Goal: Information Seeking & Learning: Learn about a topic

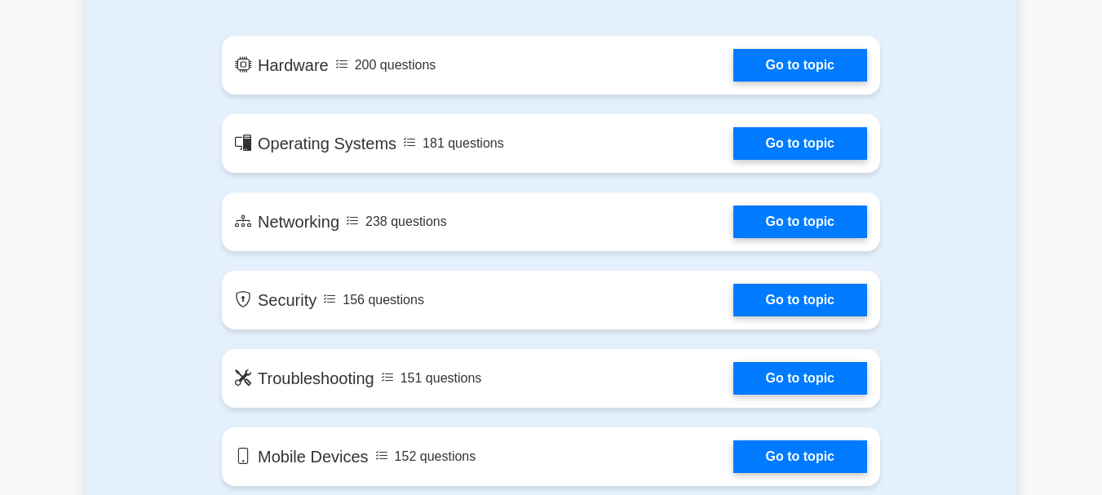
scroll to position [871, 0]
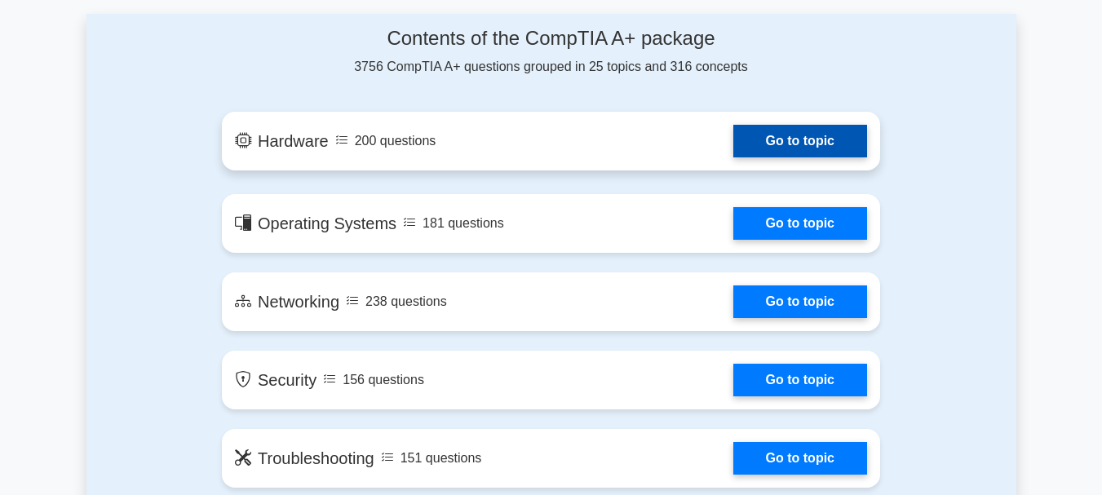
click at [808, 144] on link "Go to topic" at bounding box center [801, 141] width 134 height 33
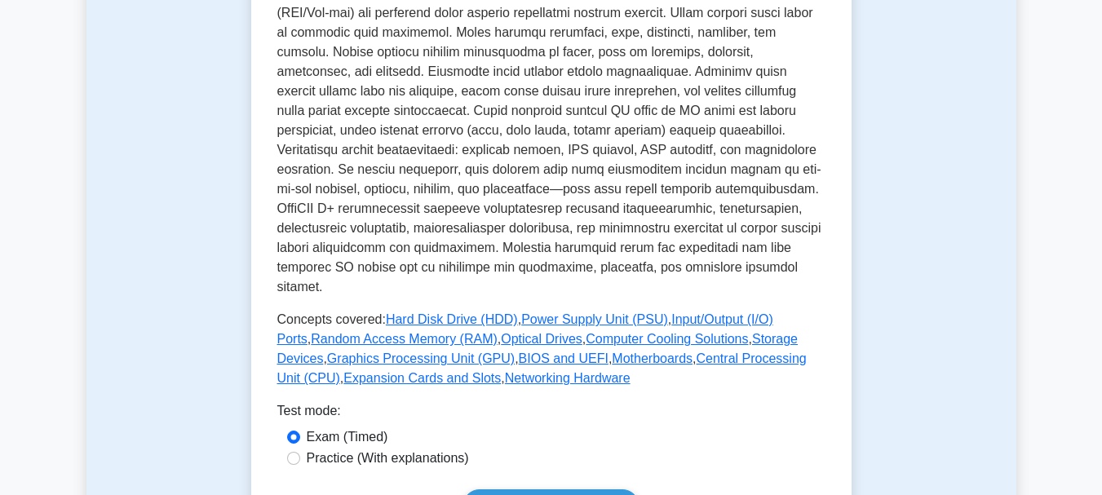
scroll to position [724, 0]
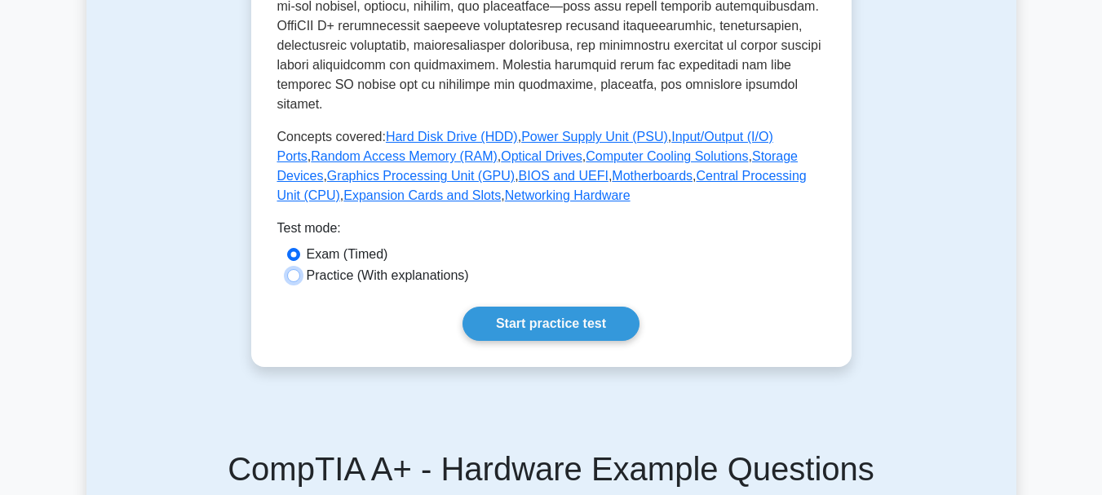
click at [299, 269] on input "Practice (With explanations)" at bounding box center [293, 275] width 13 height 13
radio input "true"
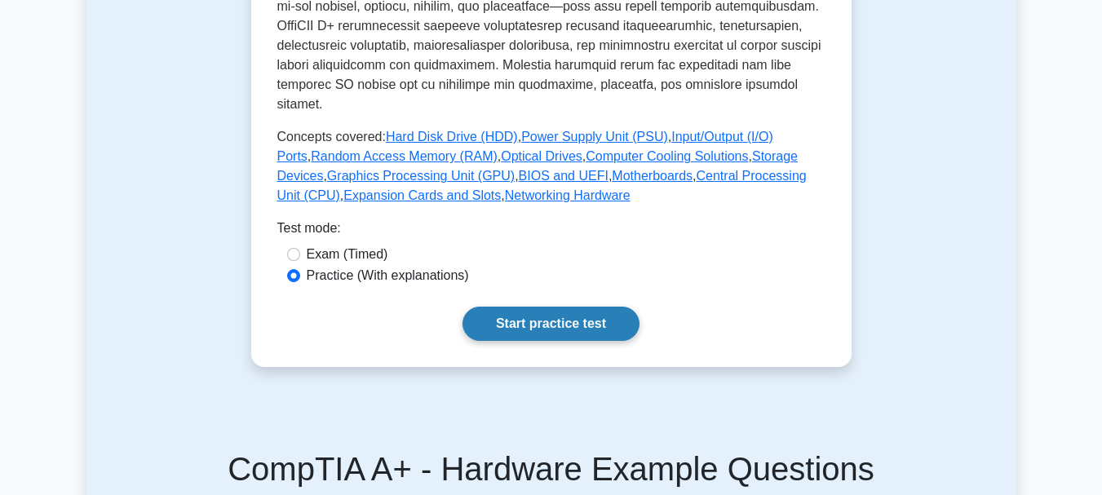
click at [491, 311] on link "Start practice test" at bounding box center [551, 324] width 177 height 34
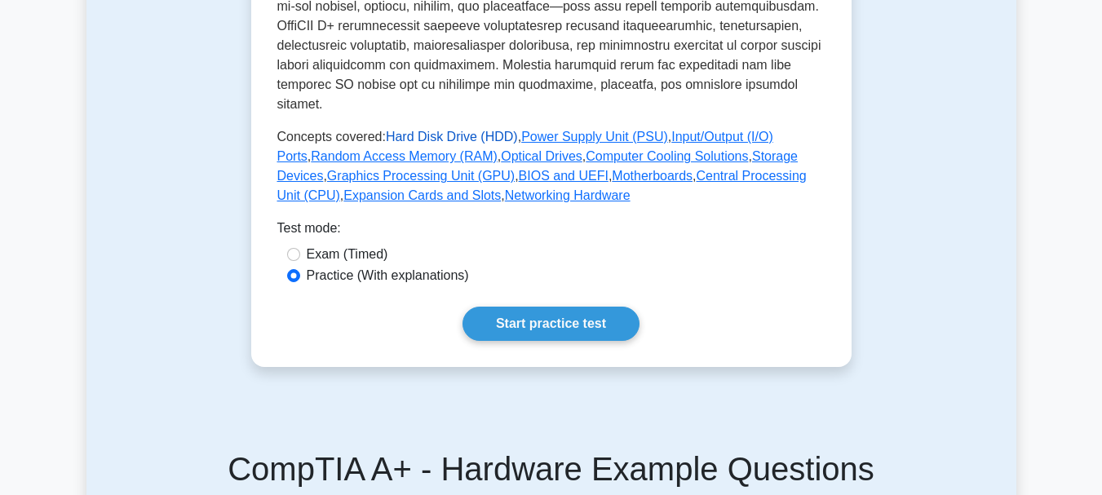
click at [418, 130] on link "Hard Disk Drive (HDD)" at bounding box center [452, 137] width 132 height 14
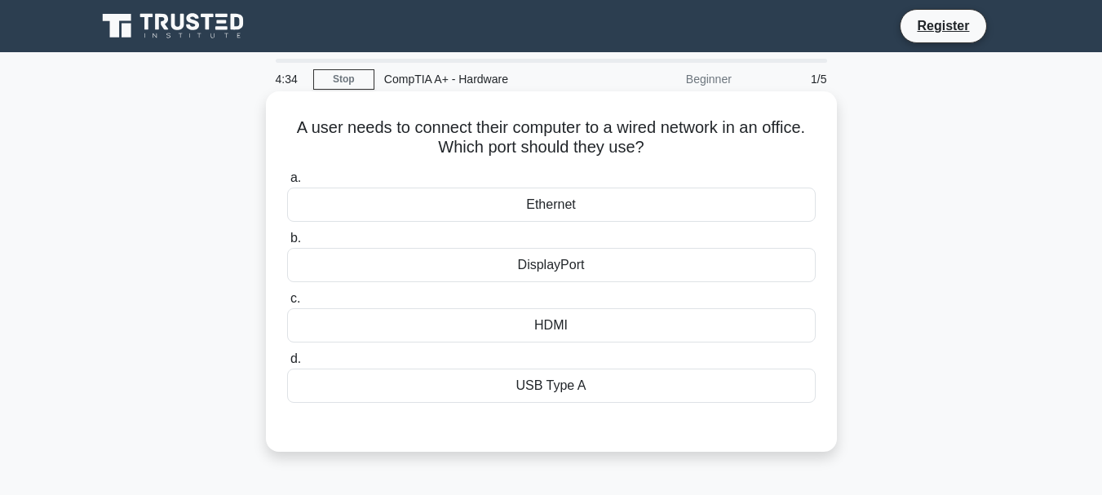
click at [539, 384] on div "USB Type A" at bounding box center [551, 386] width 529 height 34
click at [287, 365] on input "d. USB Type A" at bounding box center [287, 359] width 0 height 11
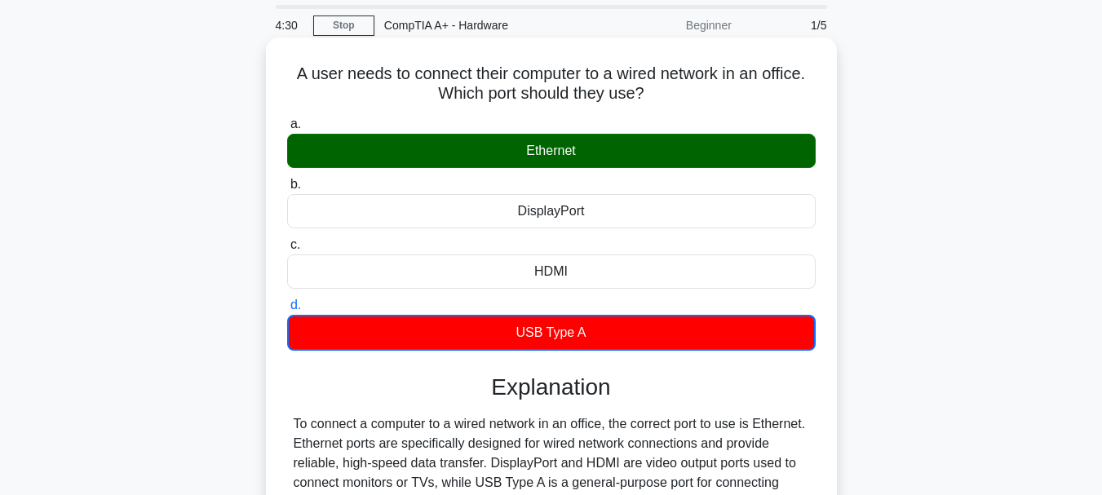
scroll to position [27, 0]
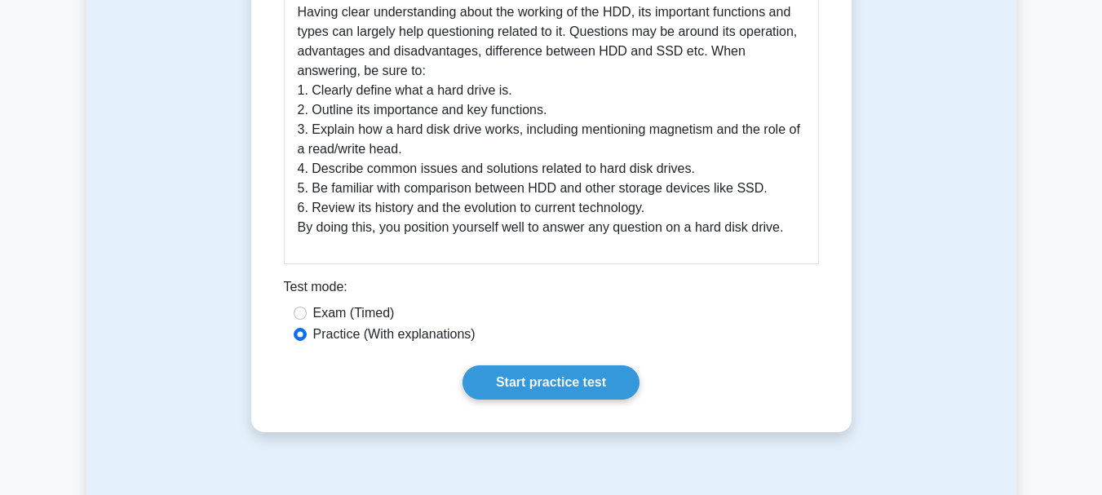
scroll to position [805, 0]
